Goal: Find specific page/section: Find specific page/section

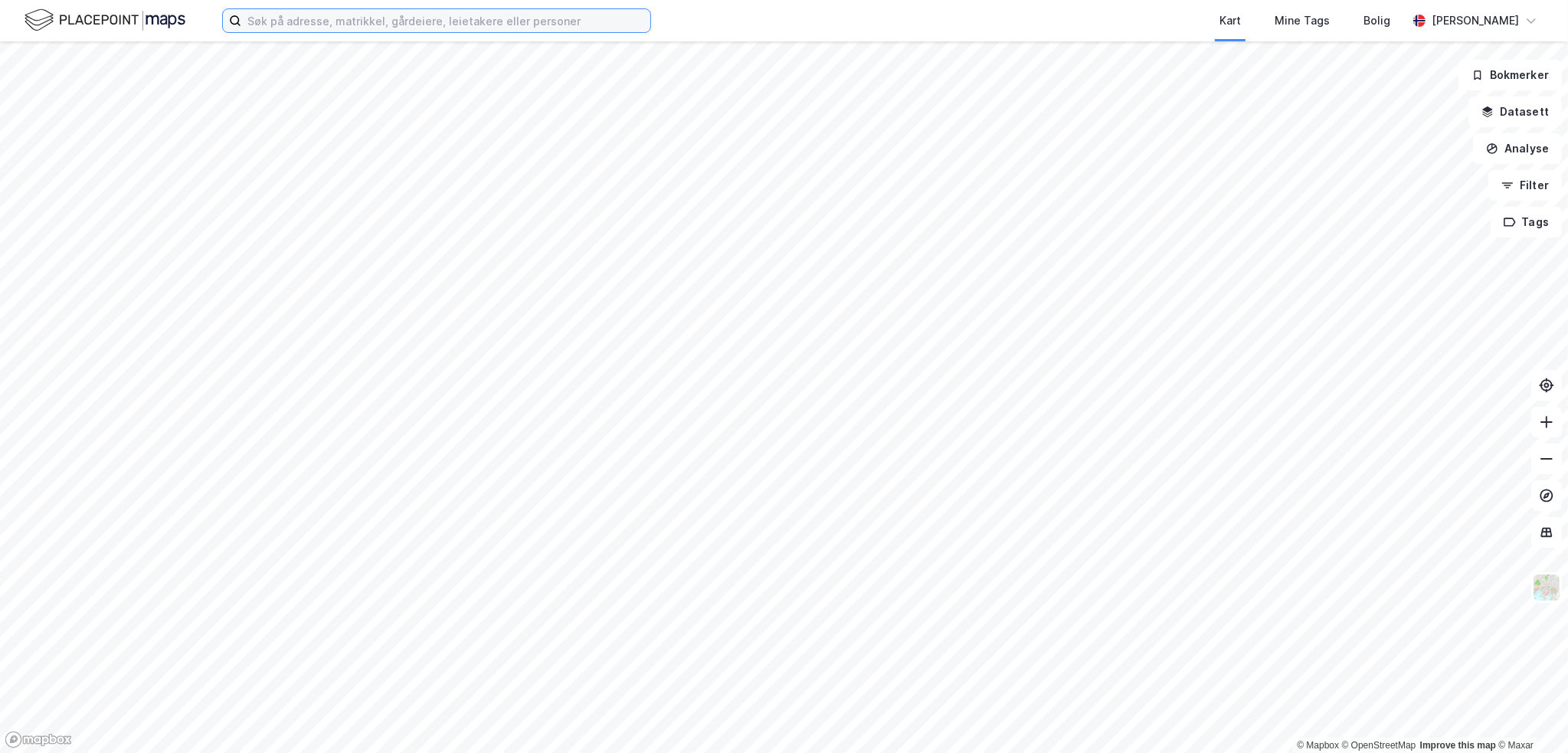
click at [281, 21] on input at bounding box center [446, 21] width 409 height 23
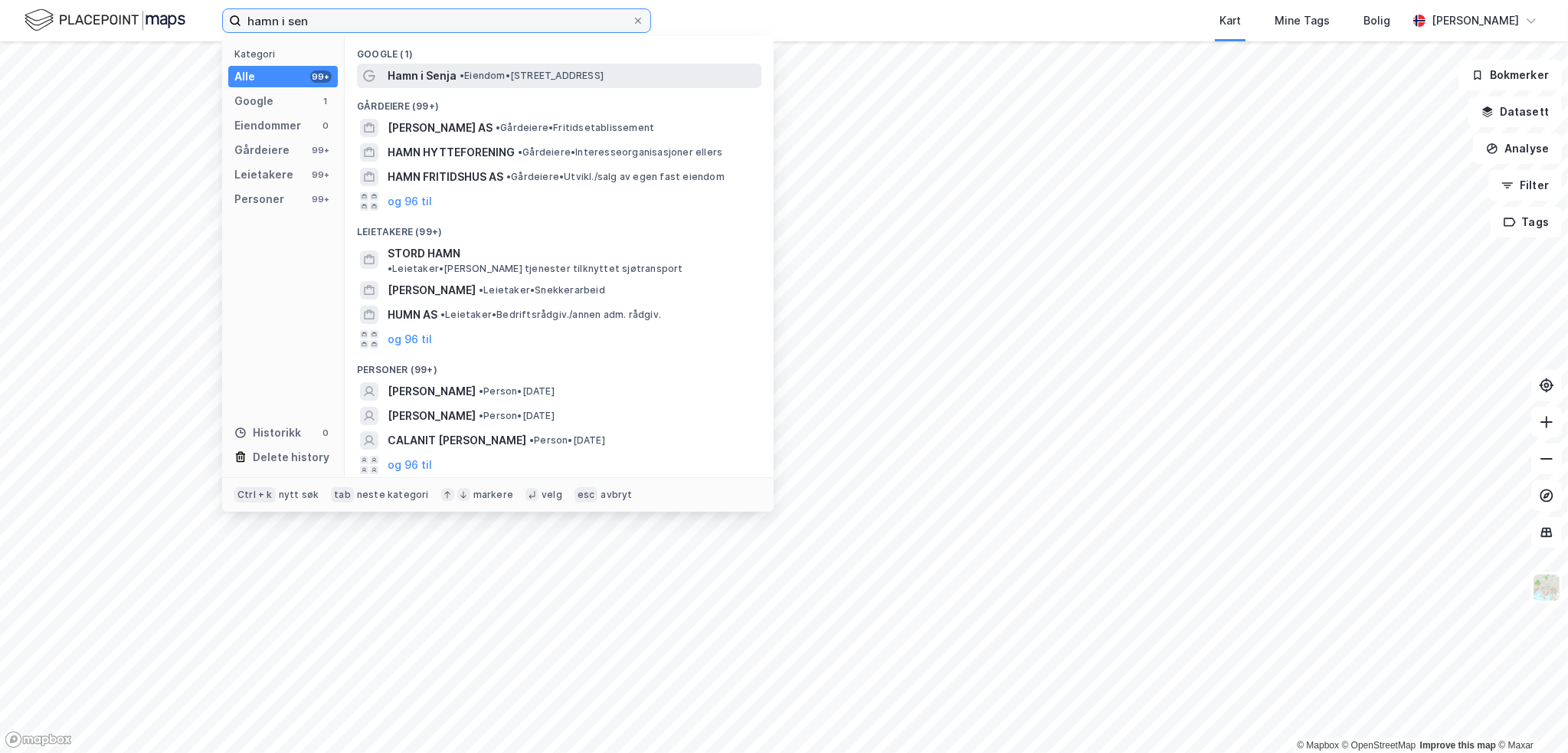
type input "hamn i sen"
click at [533, 83] on div "Hamn i Senja • Eiendom • [STREET_ADDRESS]" at bounding box center [573, 75] width 371 height 18
